Goal: Transaction & Acquisition: Purchase product/service

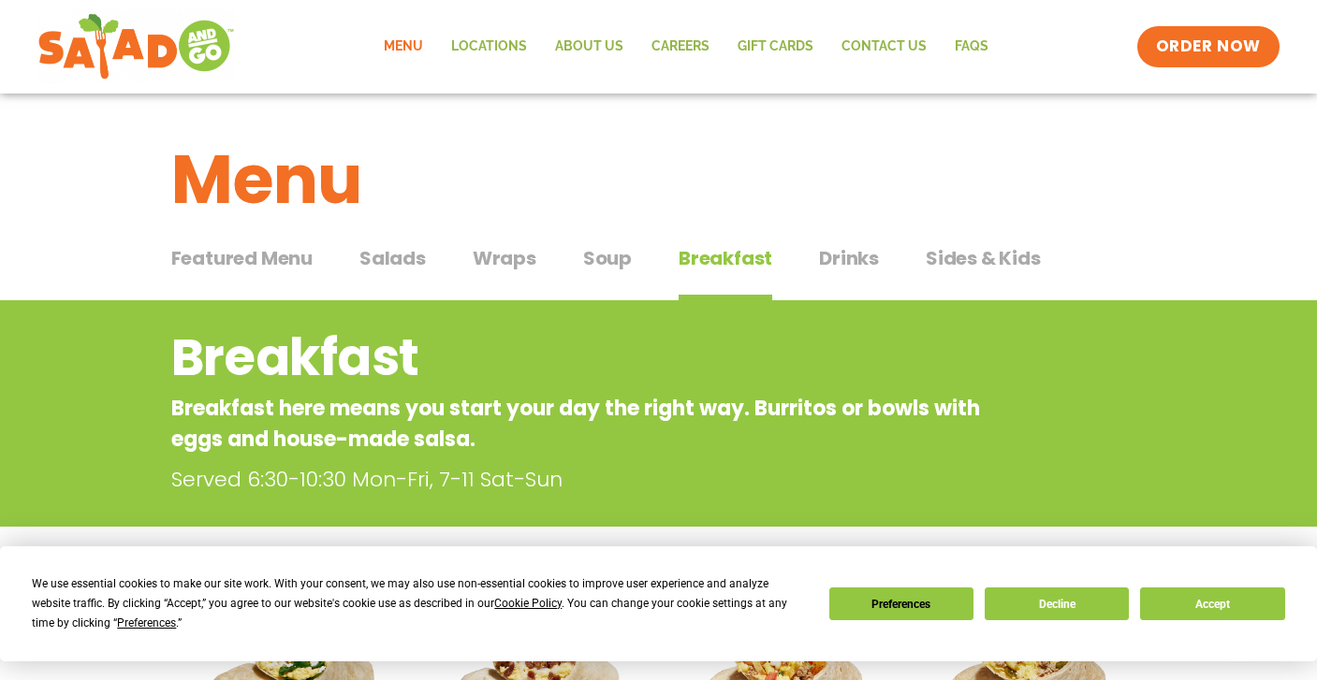
click at [396, 262] on span "Salads" at bounding box center [392, 258] width 66 height 28
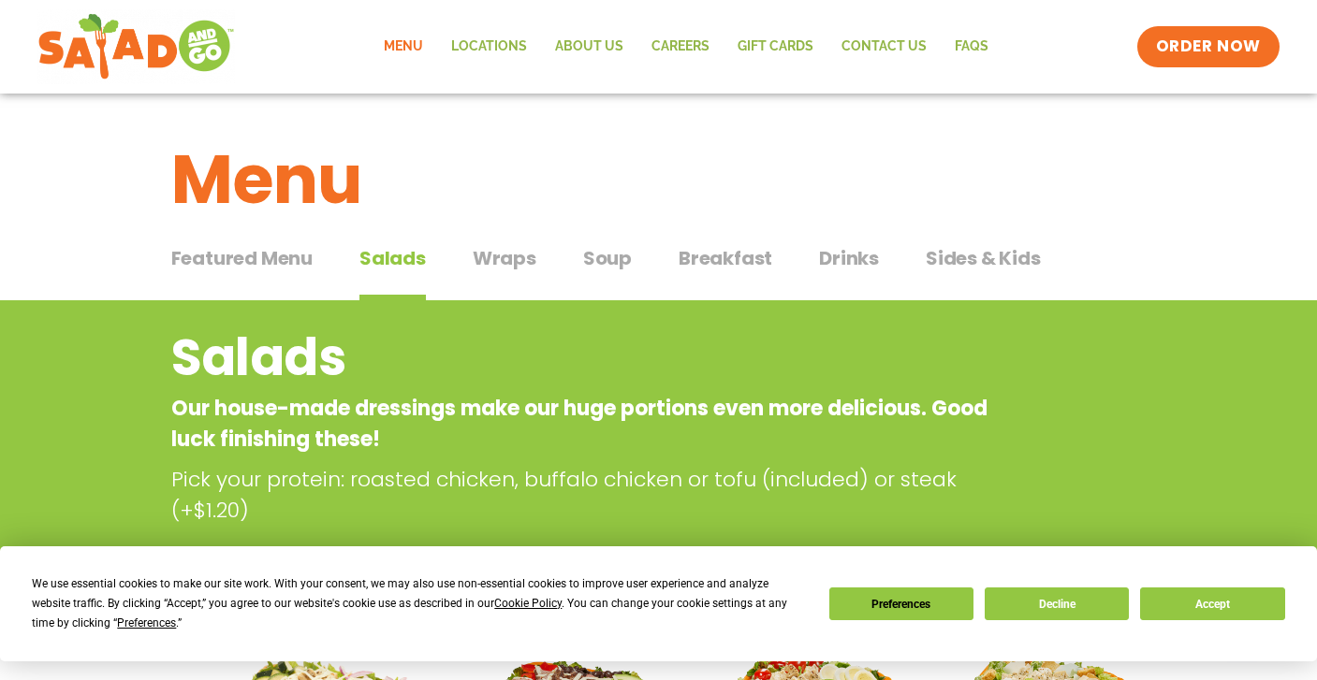
click at [612, 262] on span "Soup" at bounding box center [607, 258] width 49 height 28
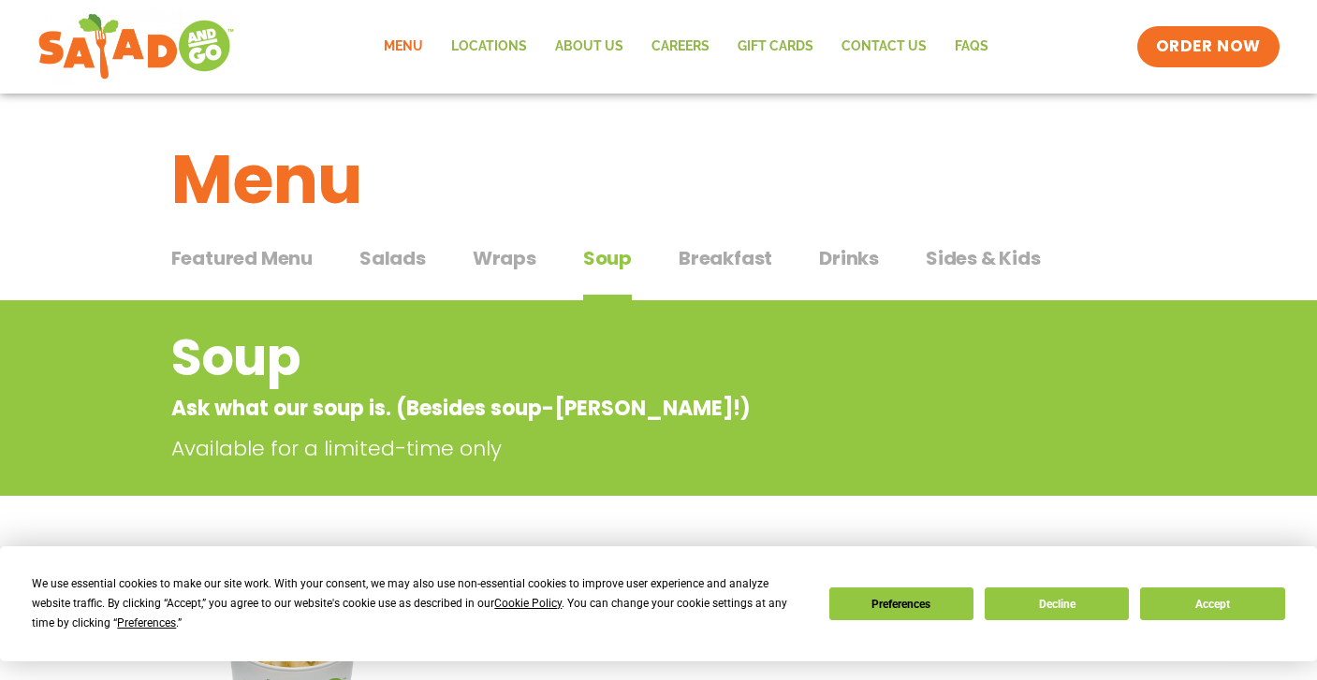
click at [398, 255] on span "Salads" at bounding box center [392, 258] width 66 height 28
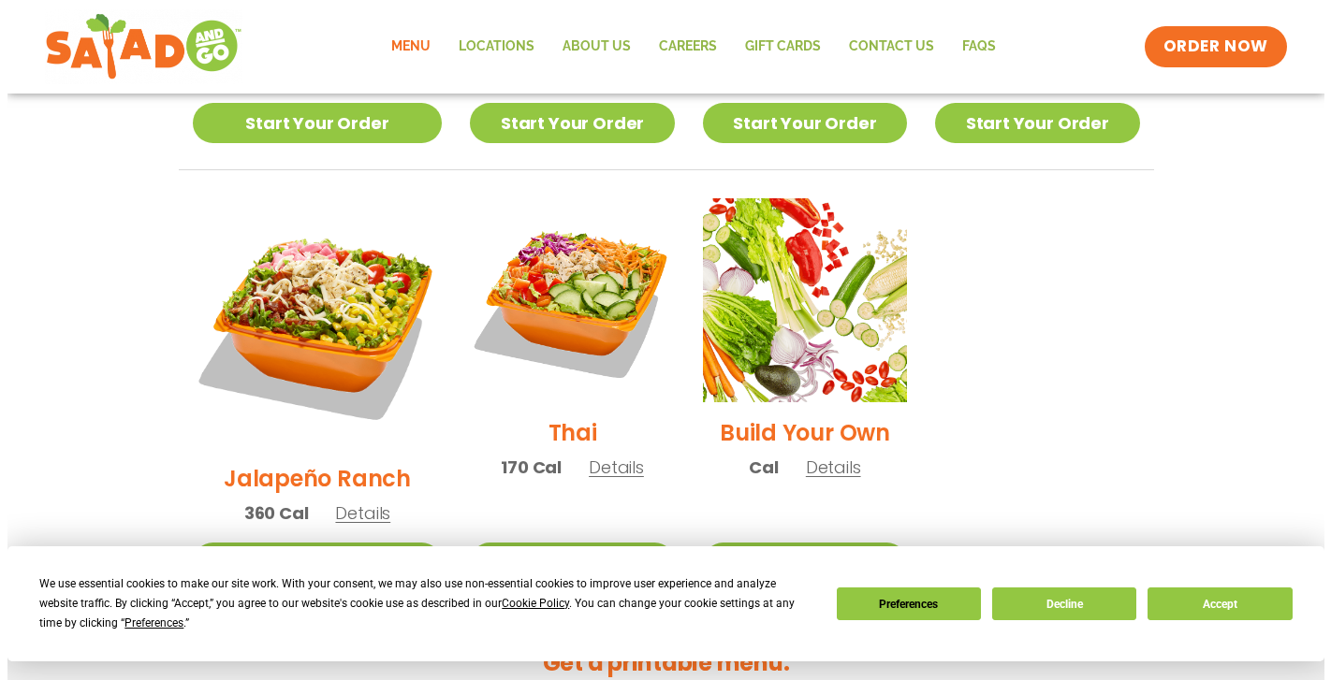
scroll to position [1338, 0]
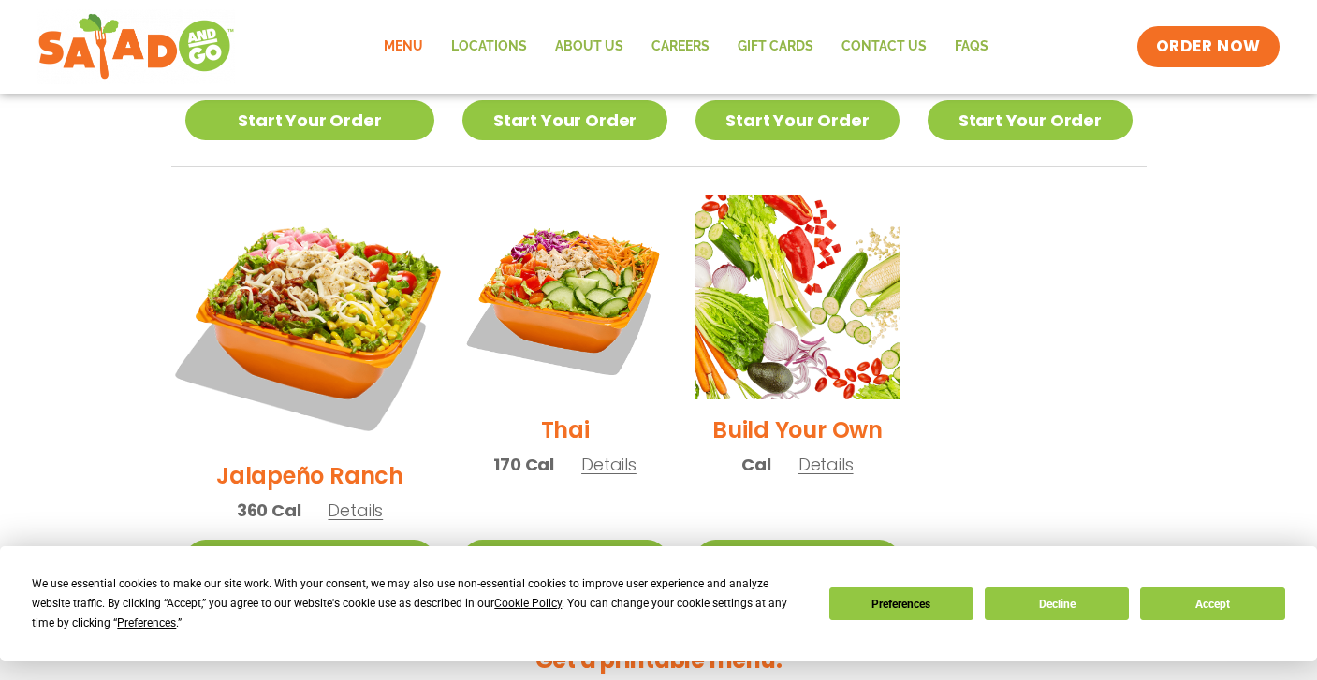
click at [332, 229] on img at bounding box center [309, 320] width 293 height 293
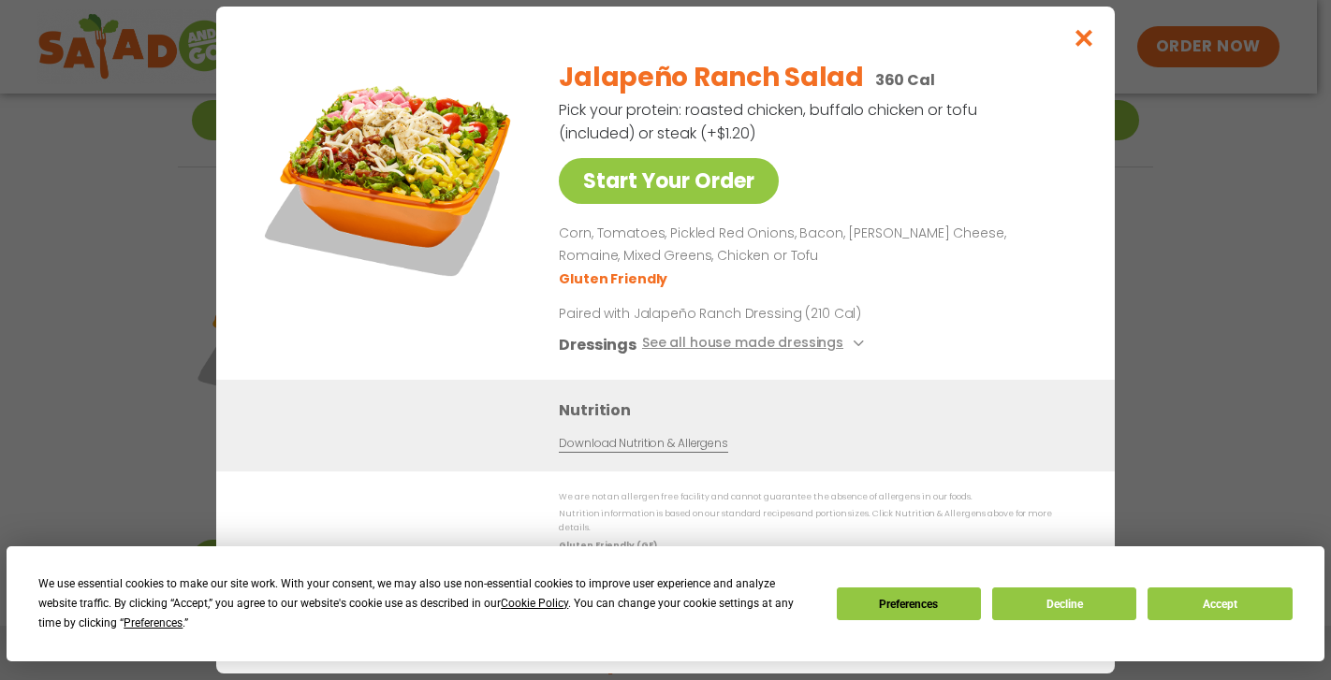
click at [1173, 389] on div "Start Your Order Jalapeño Ranch Salad 360 Cal Pick your protein: roasted chicke…" at bounding box center [665, 340] width 1331 height 680
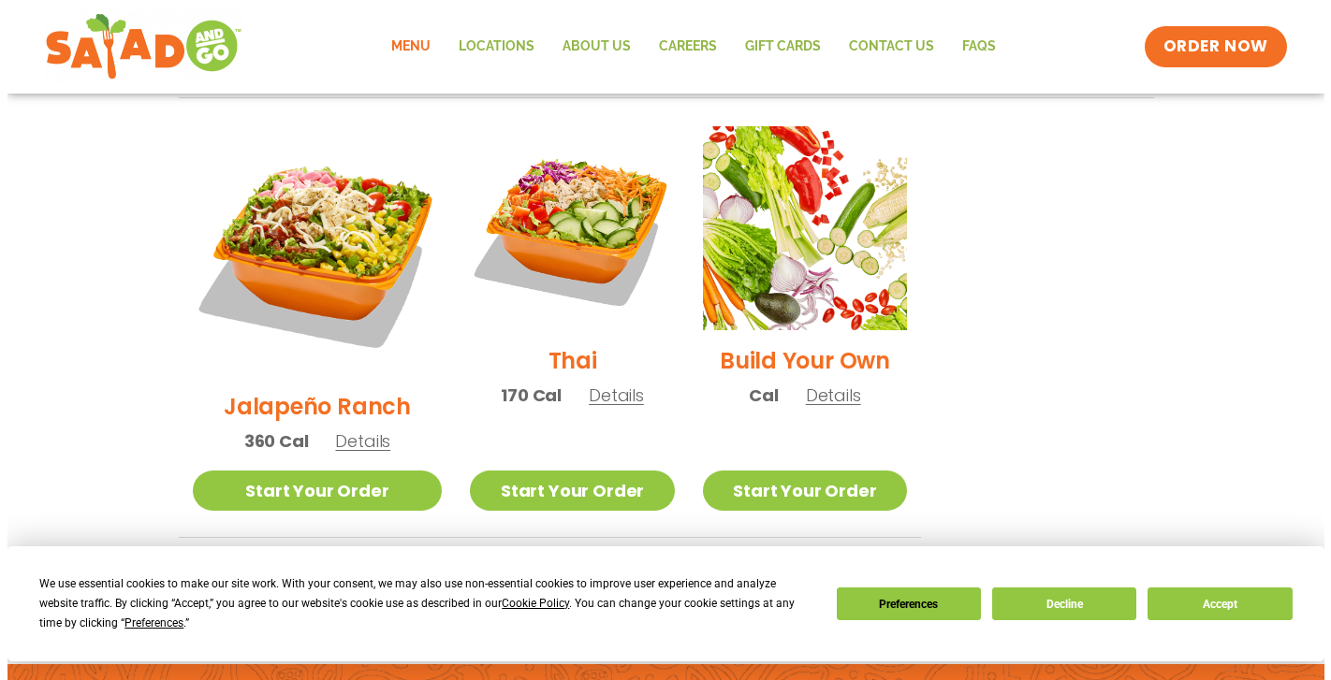
scroll to position [1342, 0]
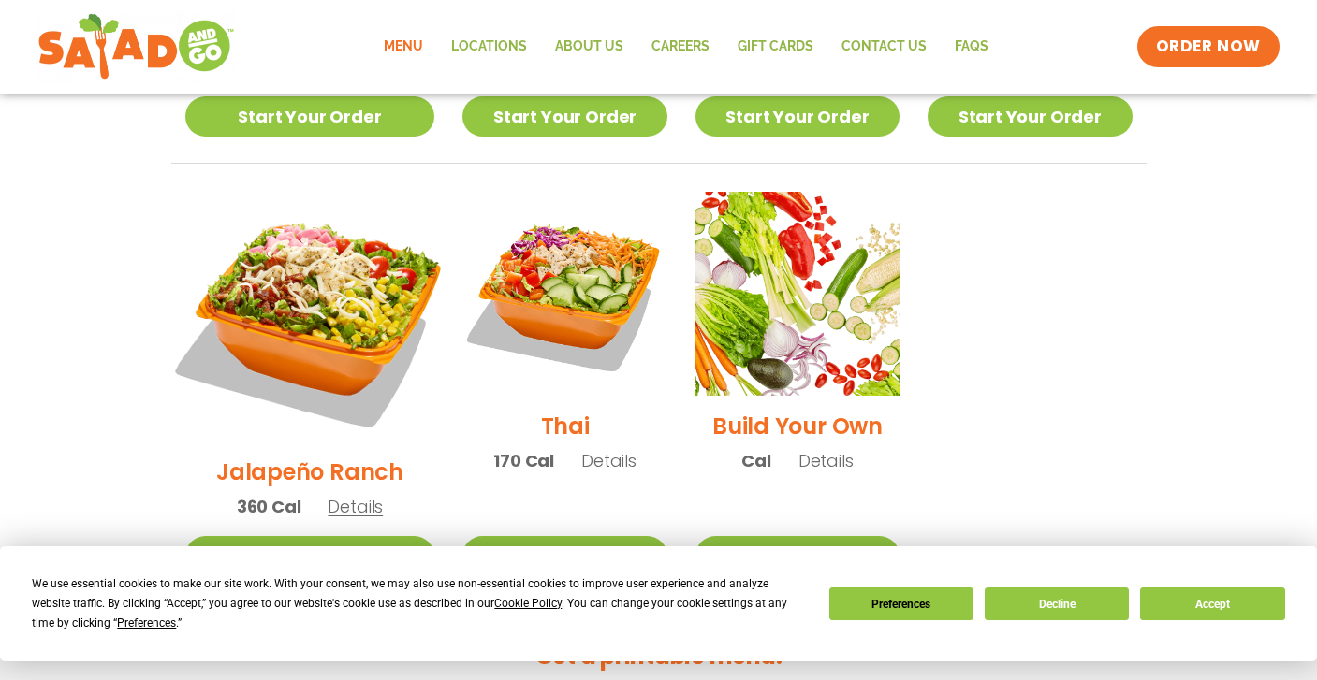
click at [313, 211] on img at bounding box center [309, 316] width 293 height 293
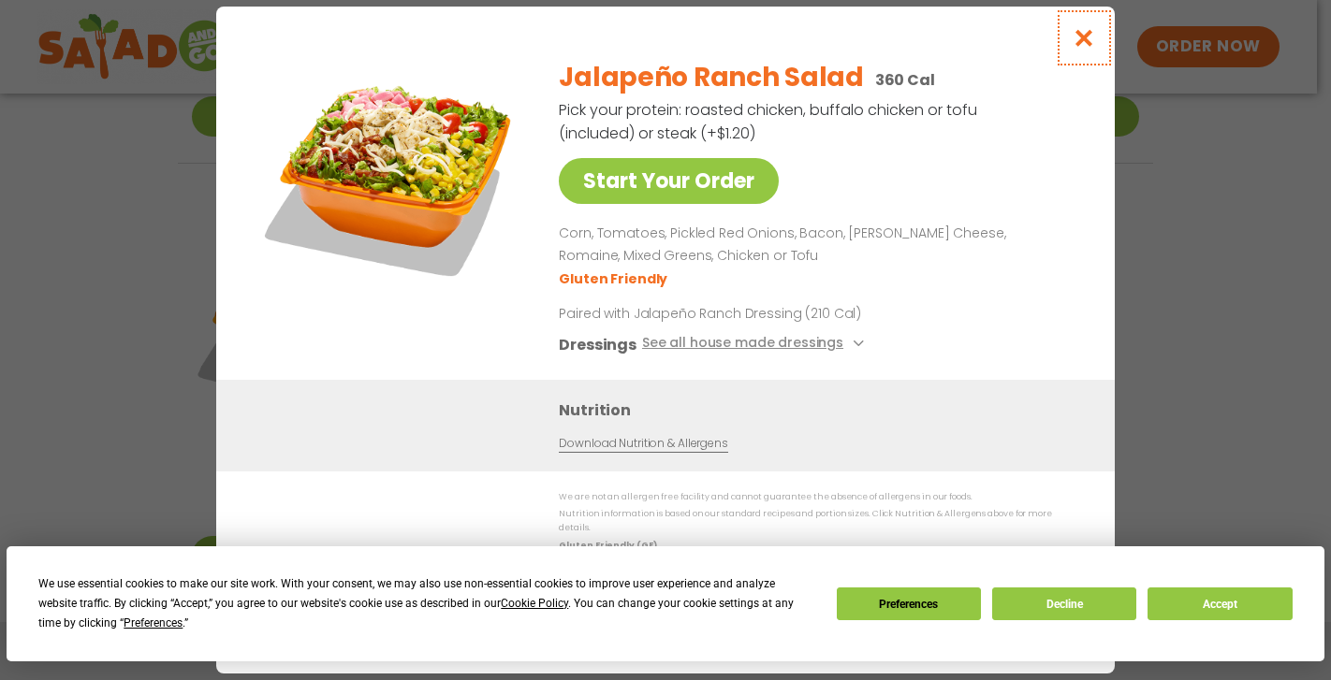
click at [1077, 42] on icon "Close modal" at bounding box center [1083, 38] width 23 height 20
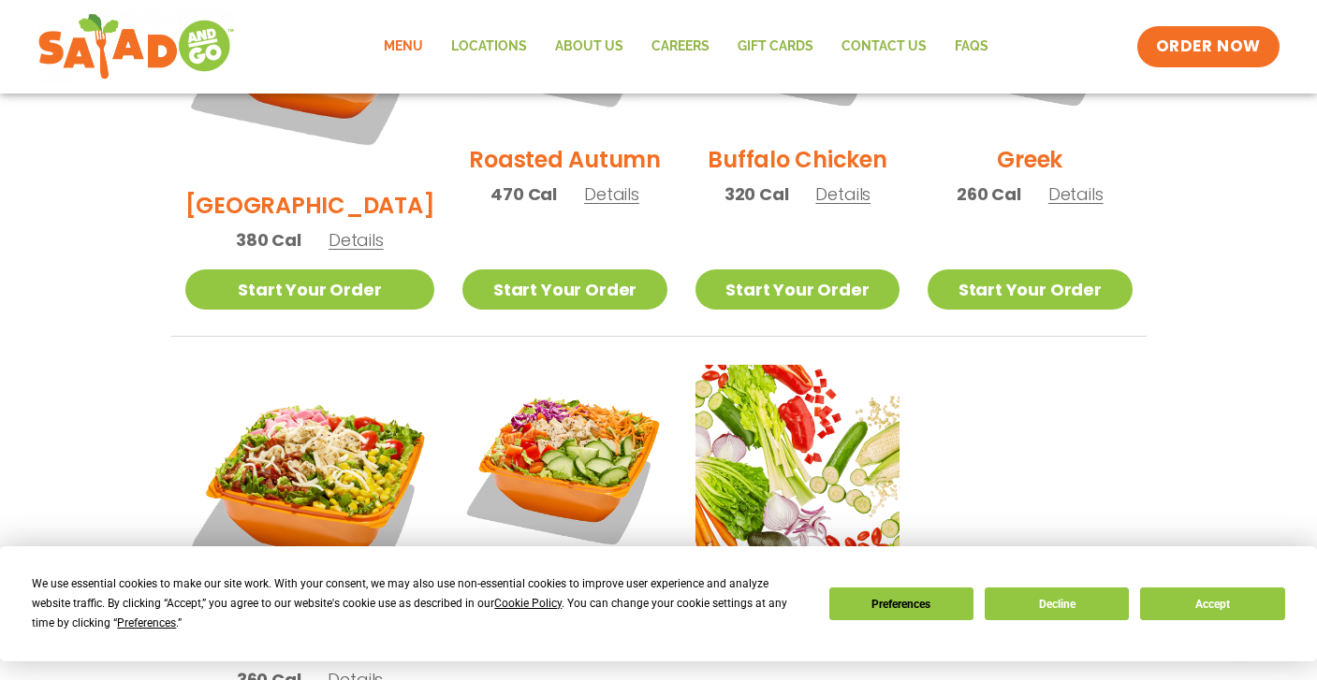
scroll to position [1163, 0]
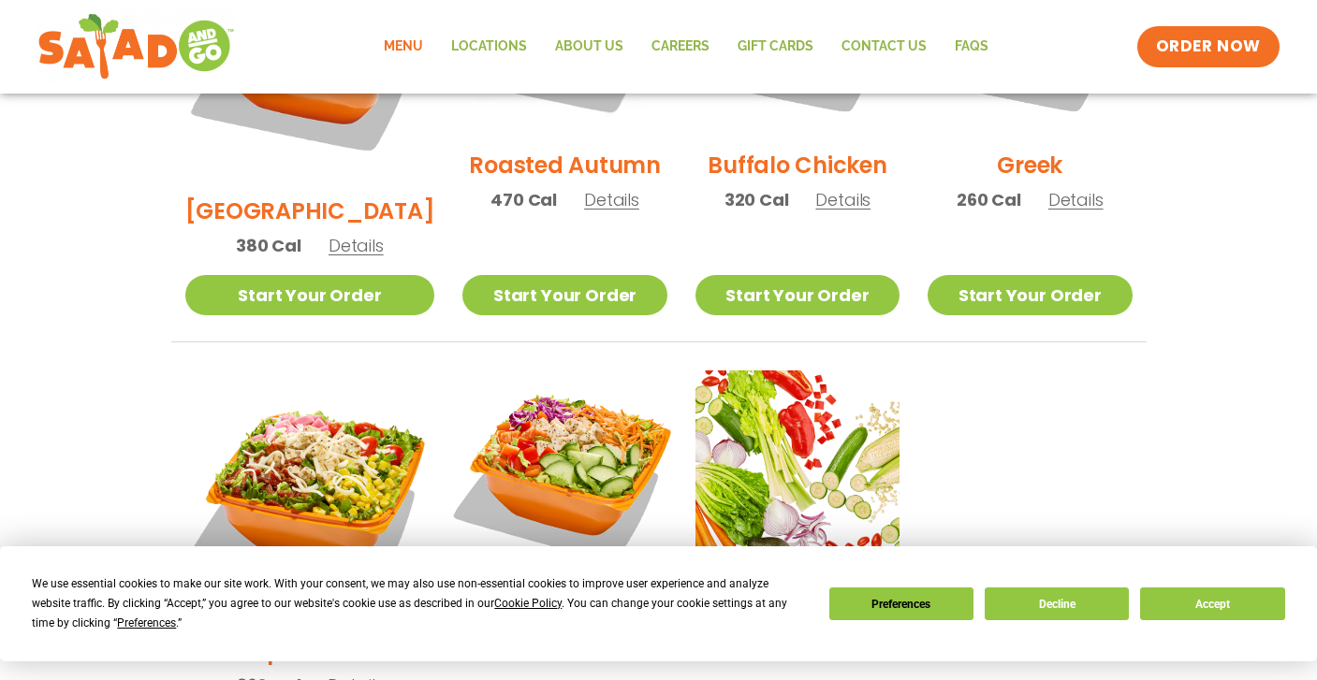
click at [557, 404] on img at bounding box center [564, 473] width 240 height 240
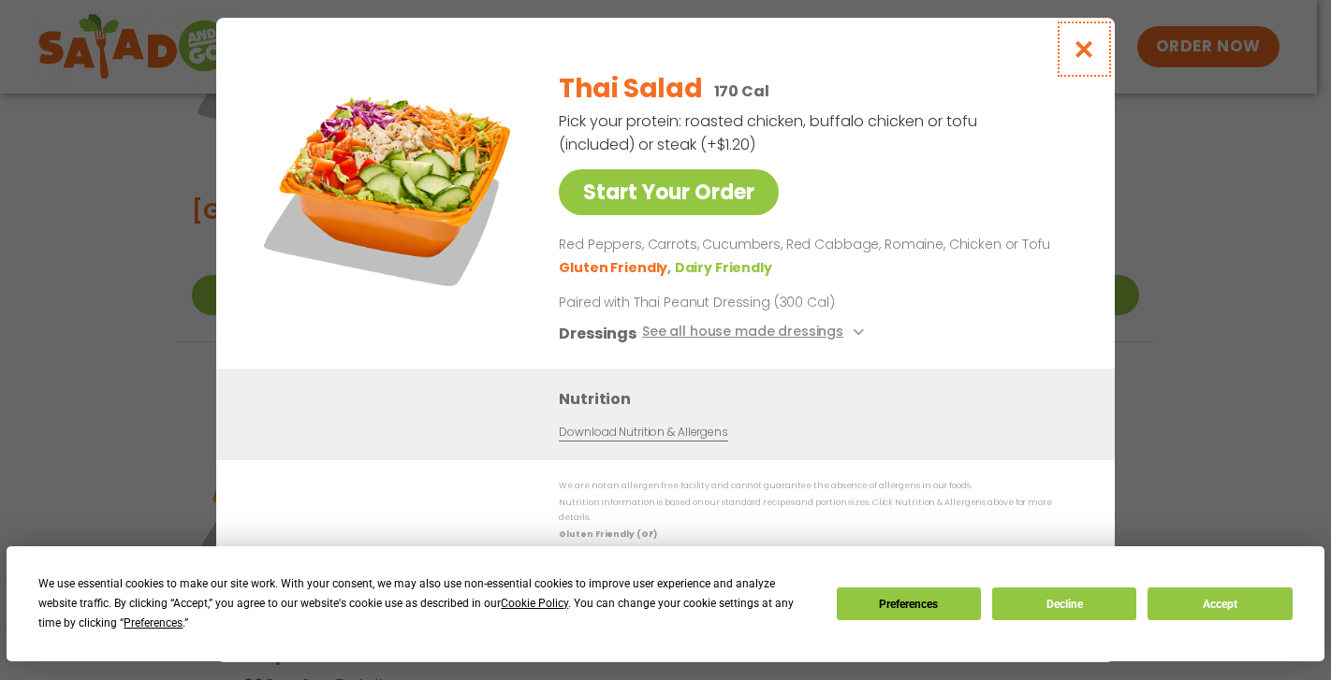
click at [1079, 54] on icon "Close modal" at bounding box center [1083, 49] width 23 height 20
